Goal: Information Seeking & Learning: Find specific page/section

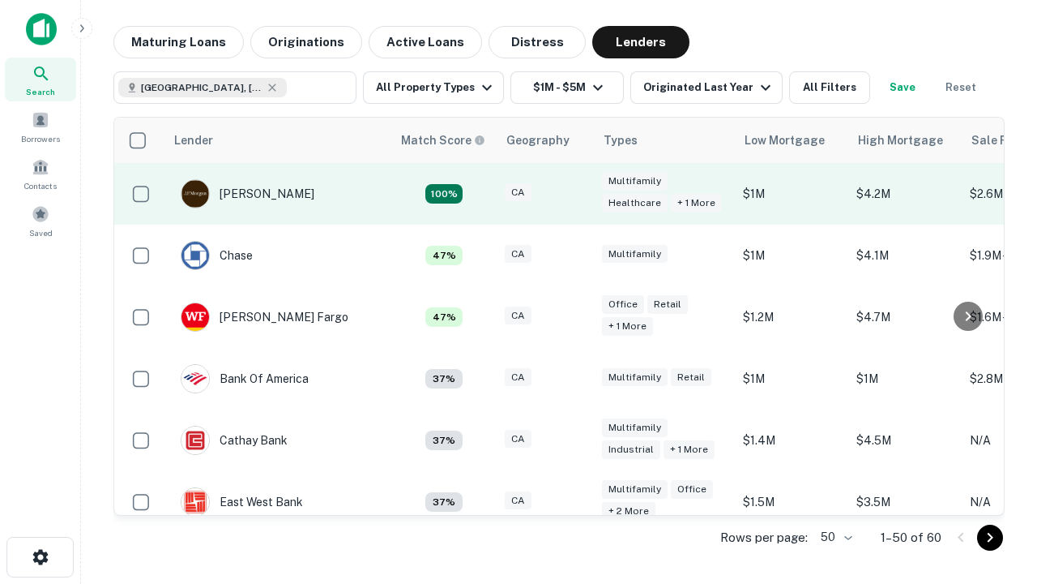
click at [575, 194] on div "CA" at bounding box center [545, 194] width 81 height 22
